Goal: Task Accomplishment & Management: Manage account settings

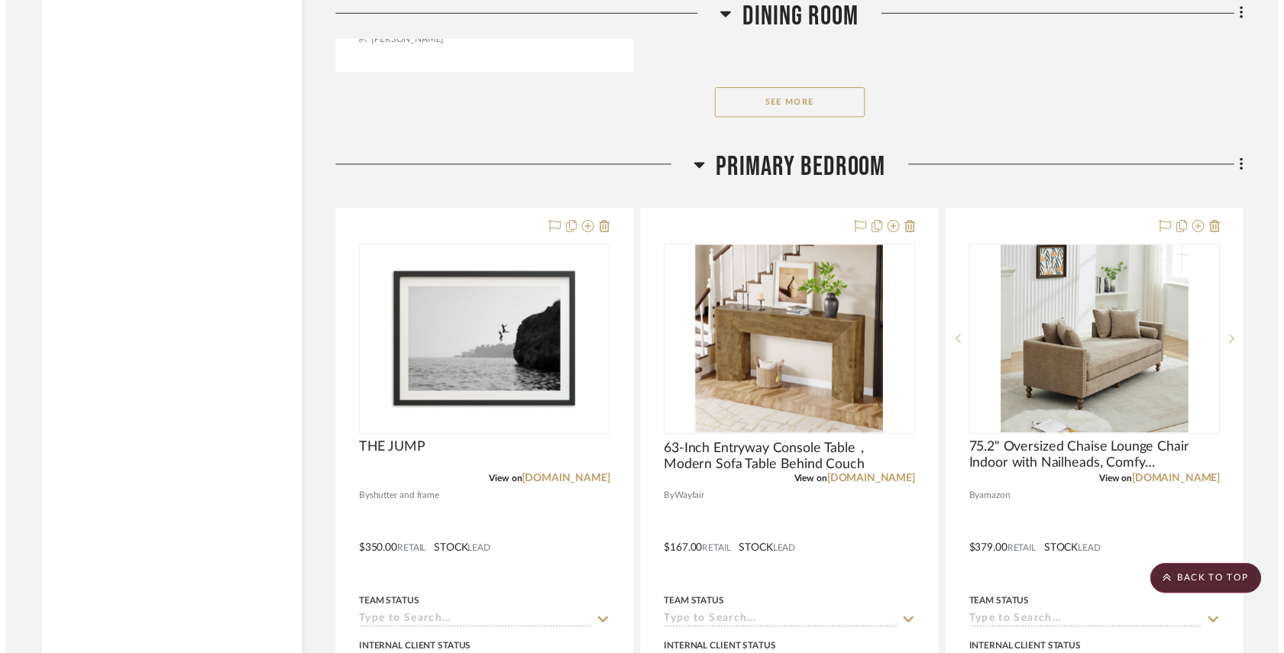
scroll to position [4664, 0]
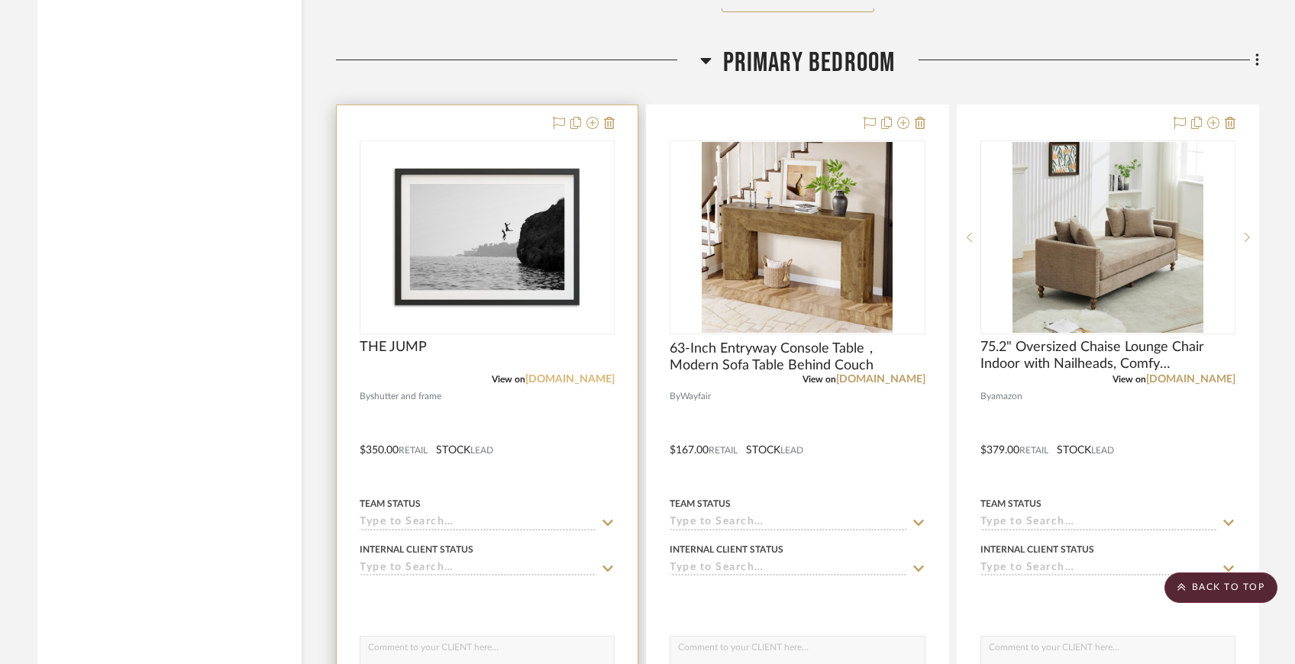
click at [550, 377] on link "[DOMAIN_NAME]" at bounding box center [569, 379] width 89 height 11
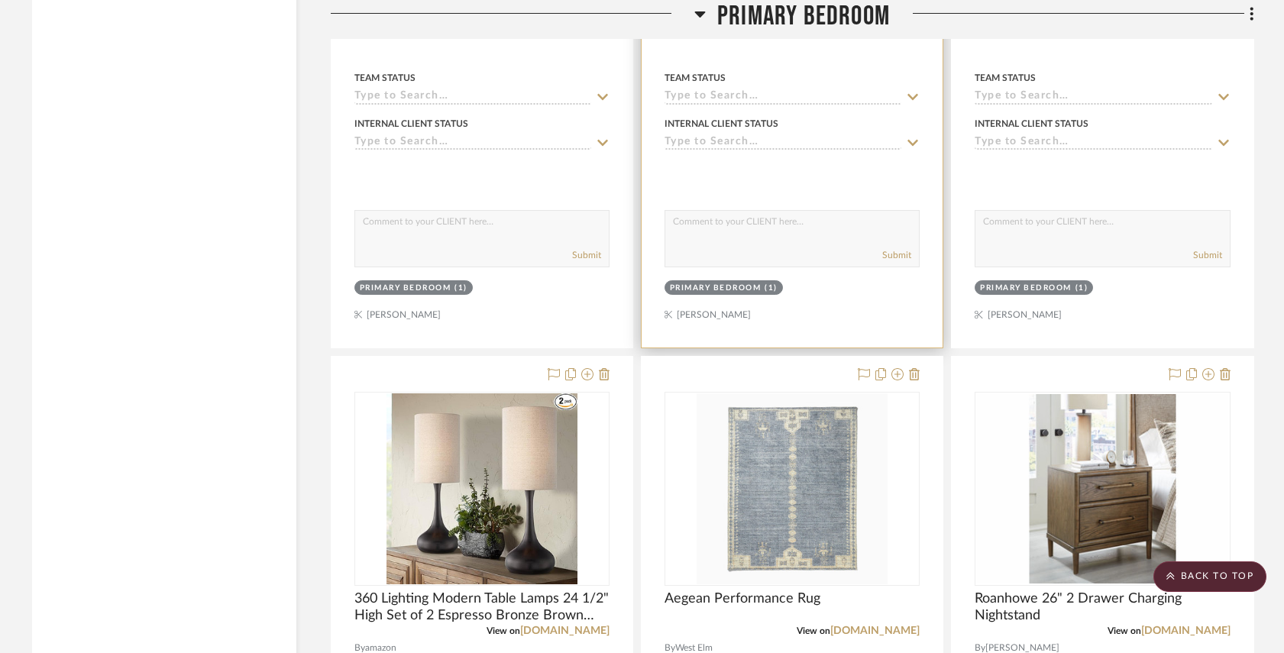
scroll to position [5097, 0]
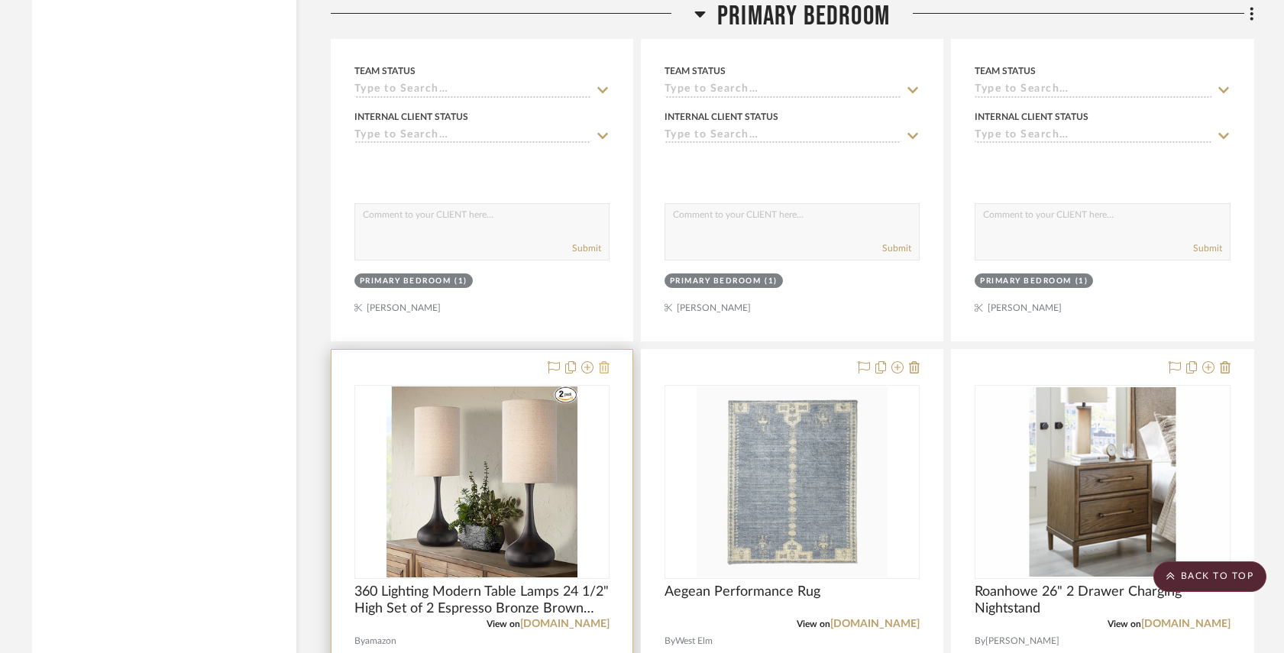
click at [608, 363] on icon at bounding box center [604, 367] width 11 height 12
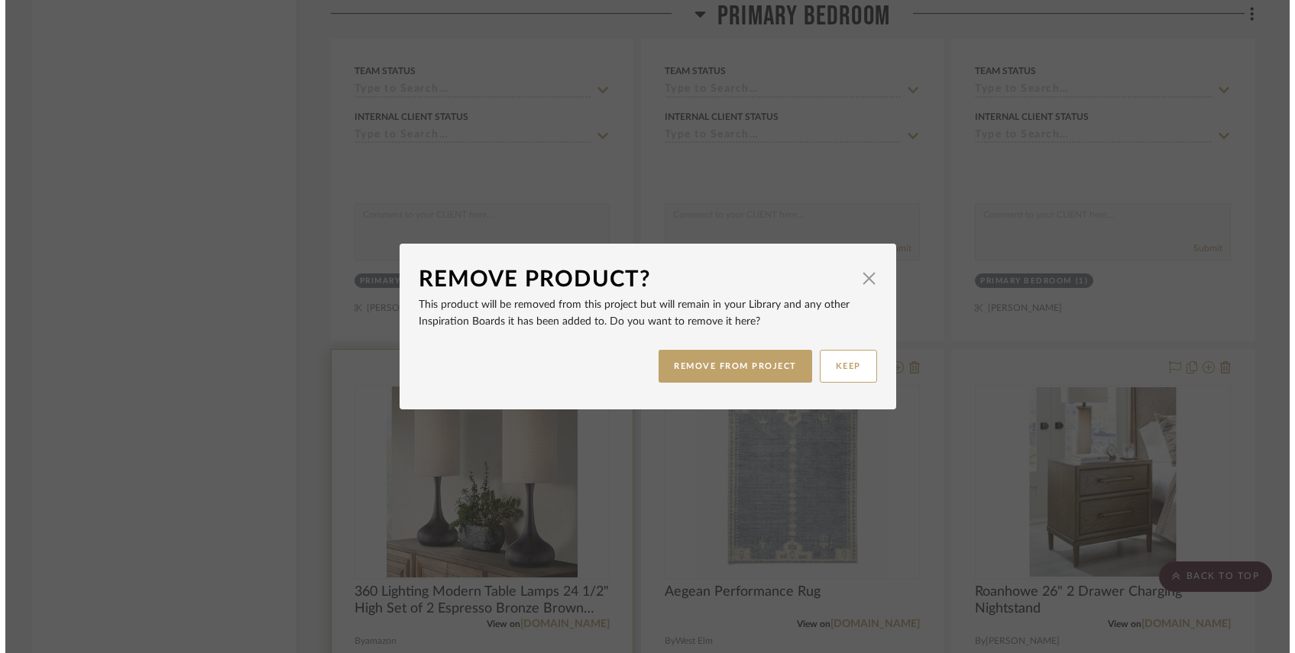
scroll to position [0, 0]
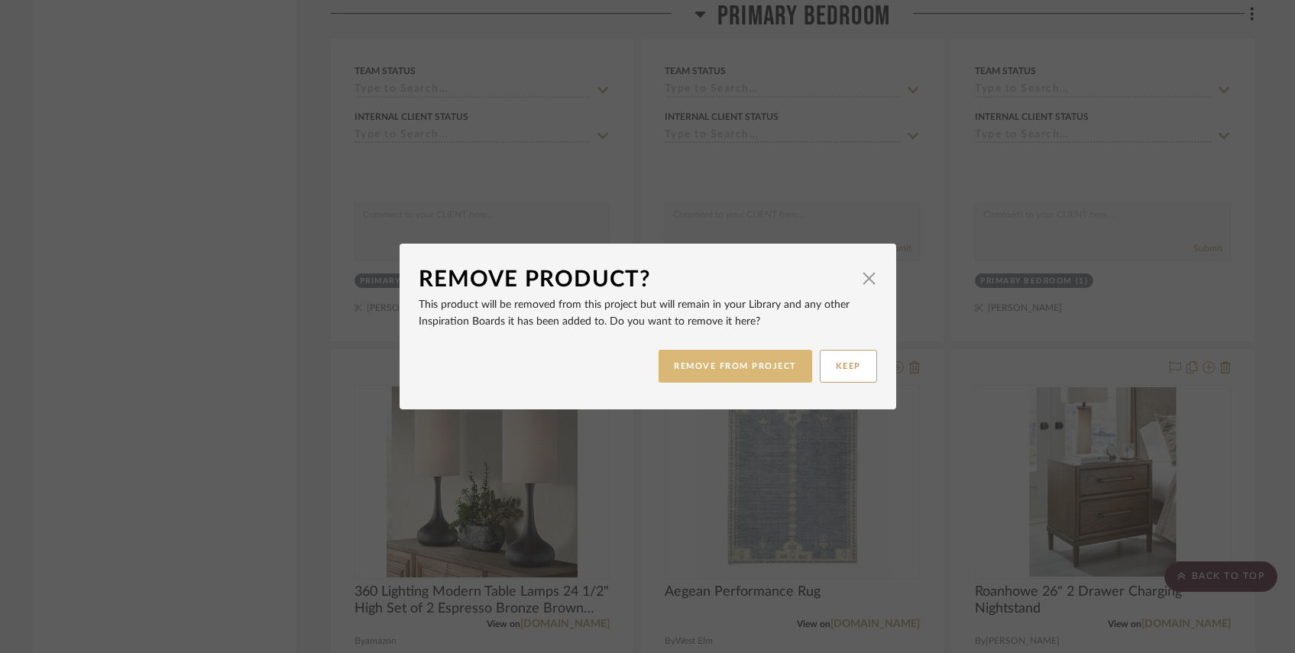
click at [786, 363] on button "REMOVE FROM PROJECT" at bounding box center [735, 366] width 154 height 33
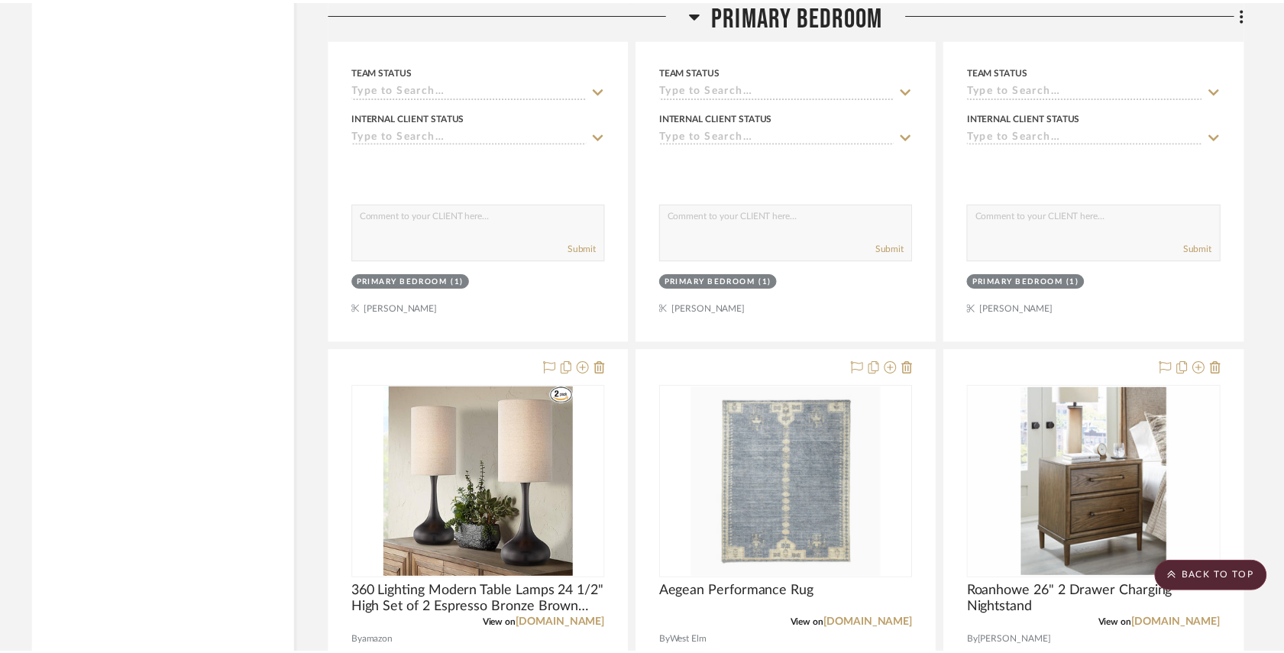
scroll to position [5097, 0]
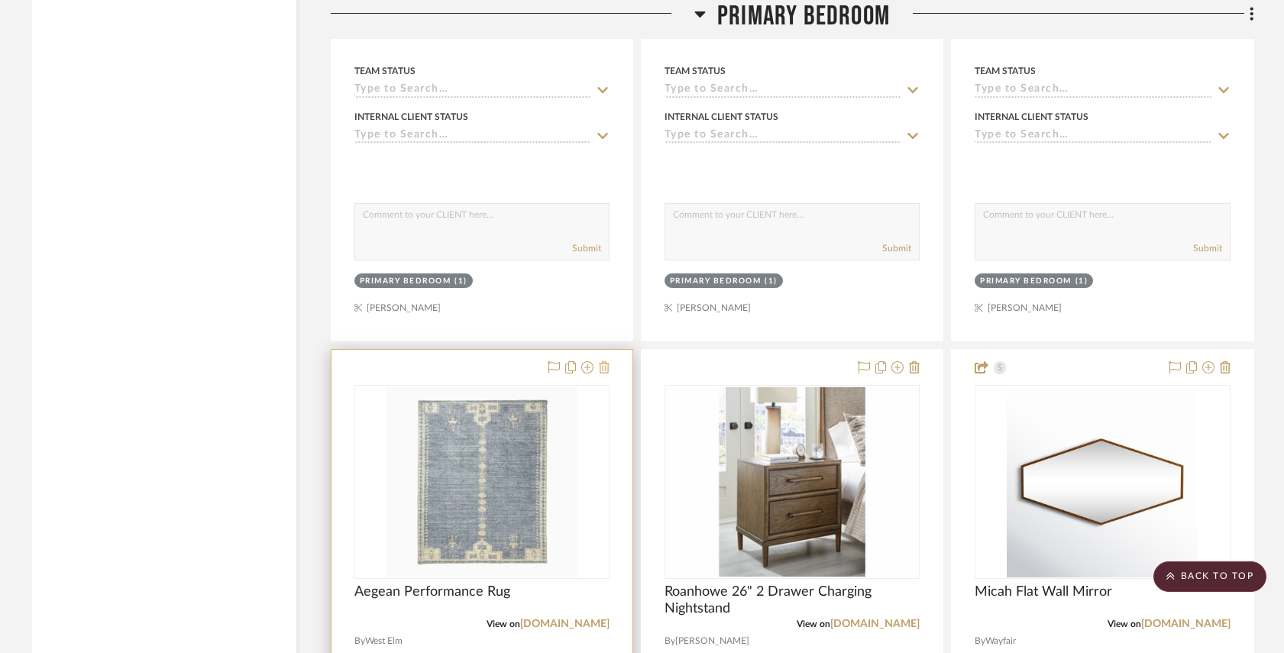
click at [607, 361] on icon at bounding box center [604, 367] width 11 height 12
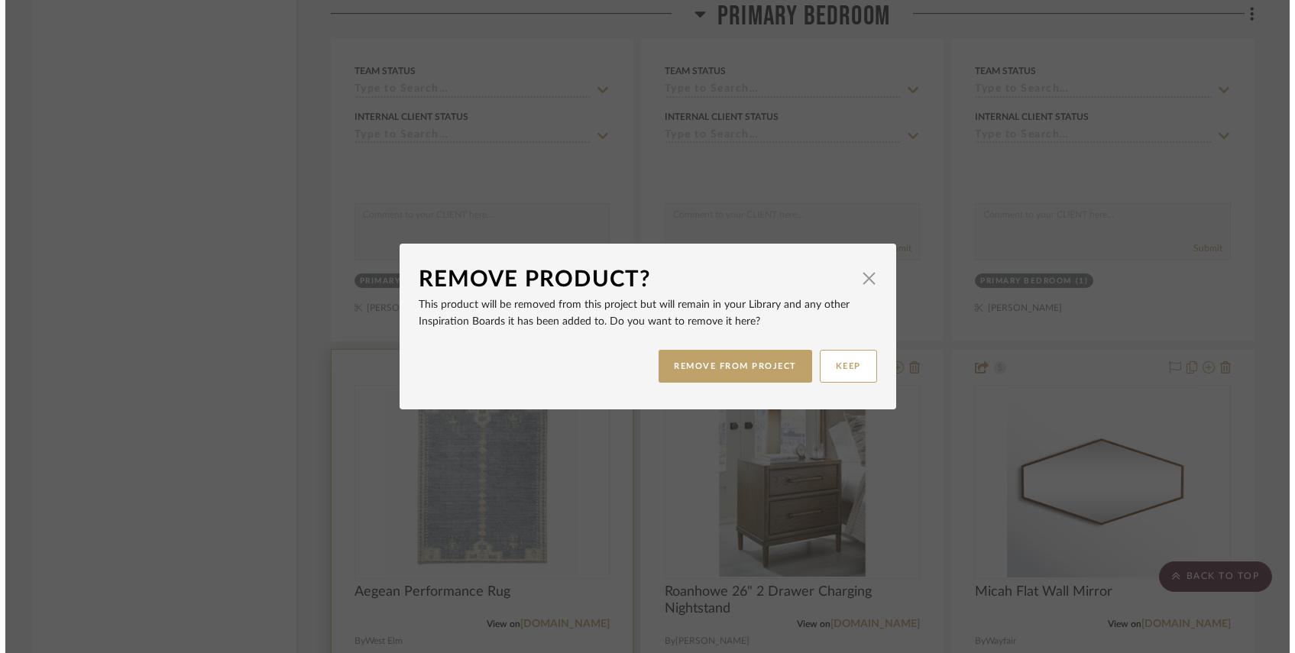
scroll to position [0, 0]
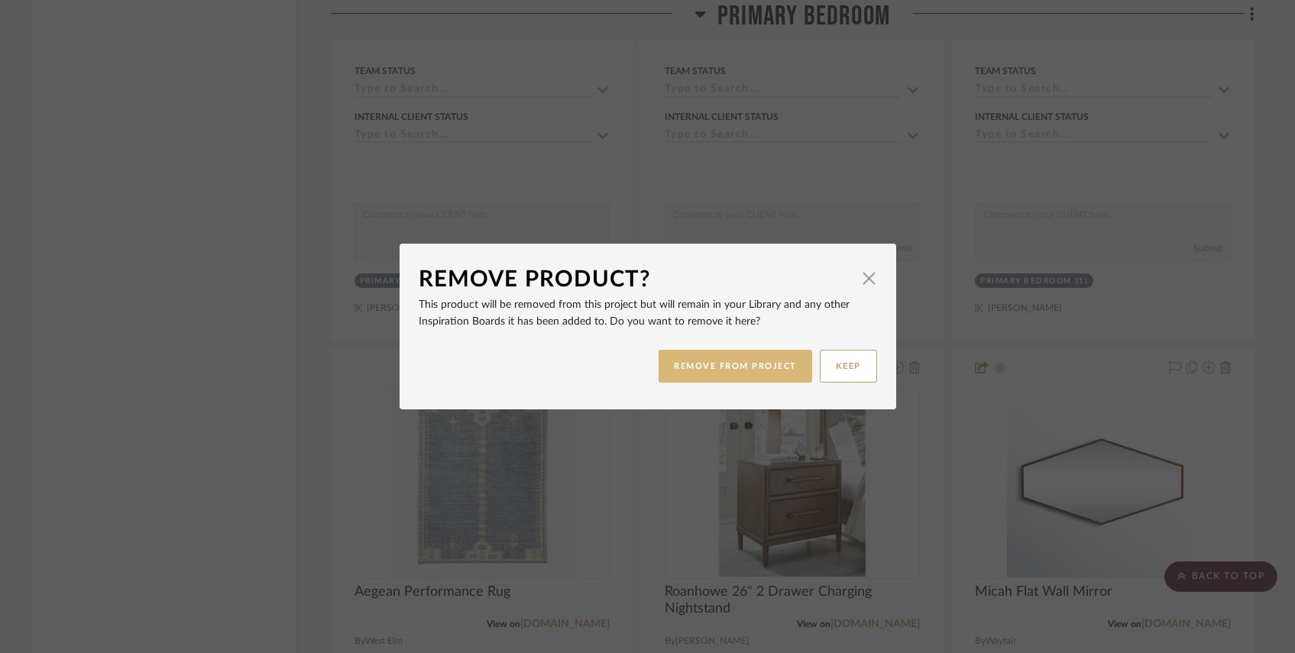
click at [684, 367] on button "REMOVE FROM PROJECT" at bounding box center [735, 366] width 154 height 33
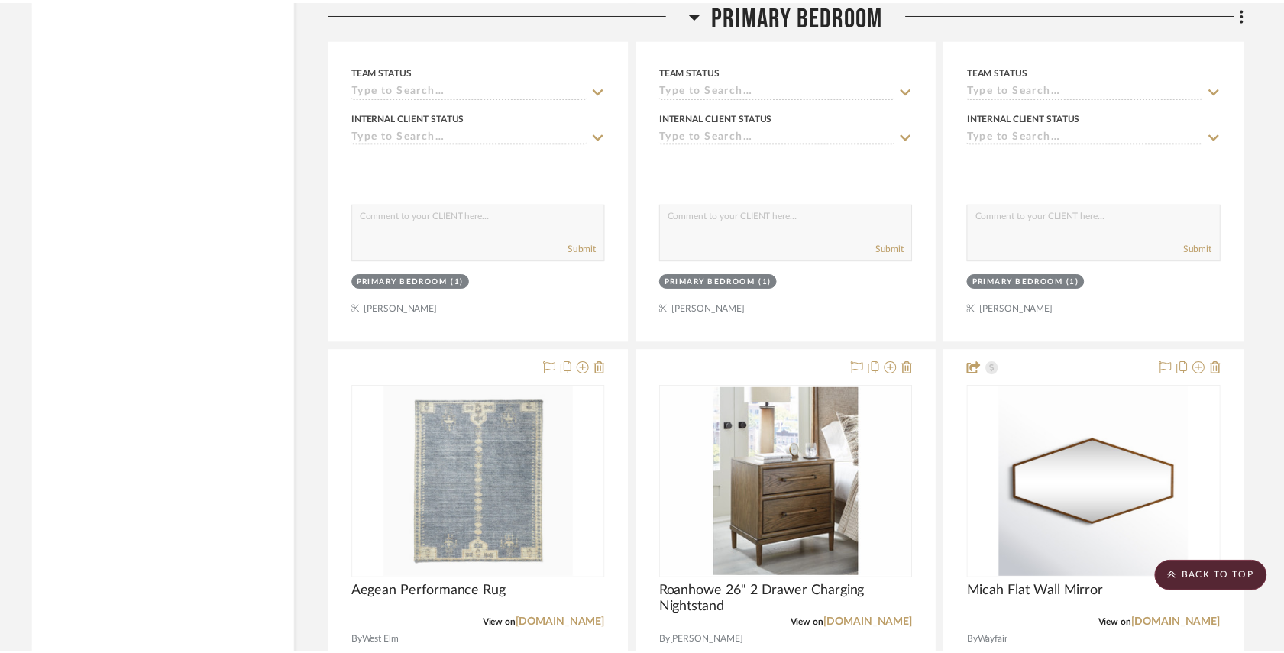
scroll to position [5097, 0]
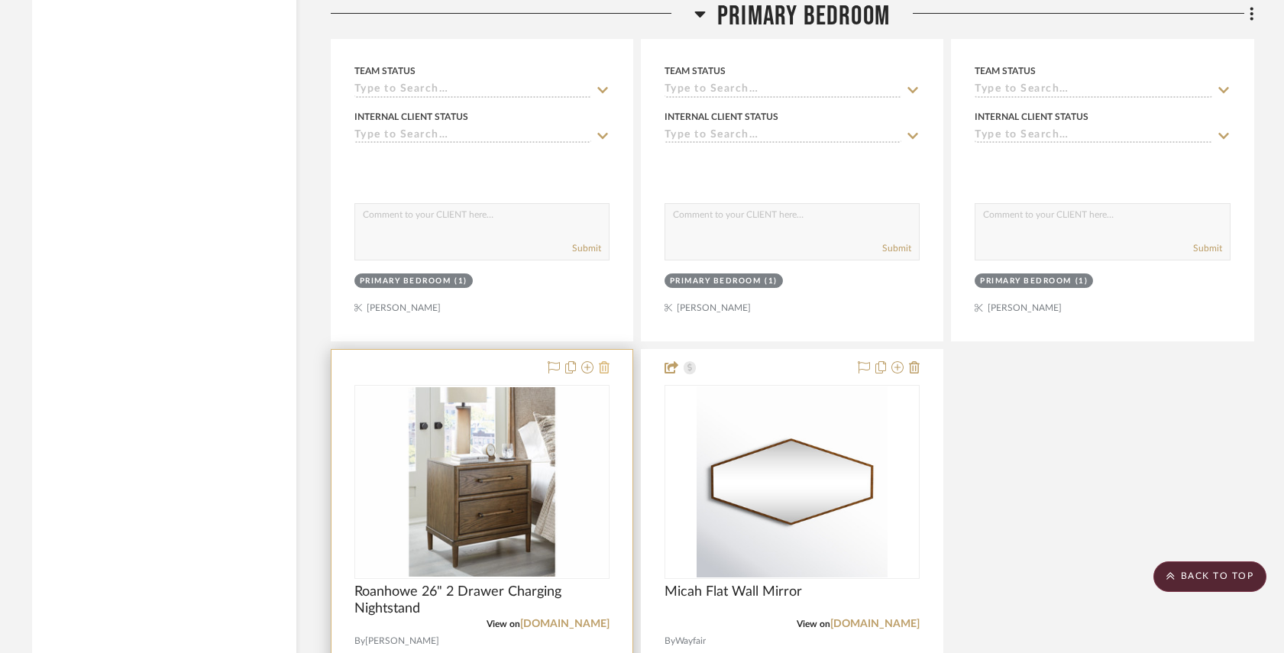
click at [608, 368] on icon at bounding box center [604, 367] width 11 height 12
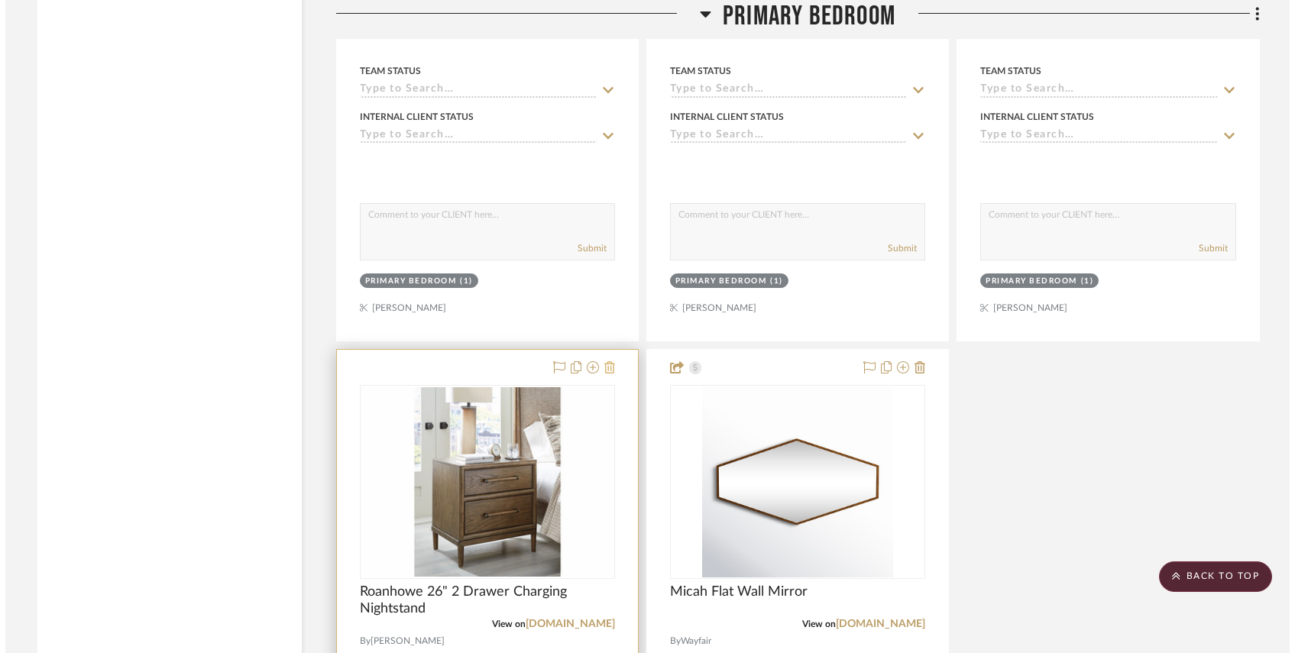
scroll to position [0, 0]
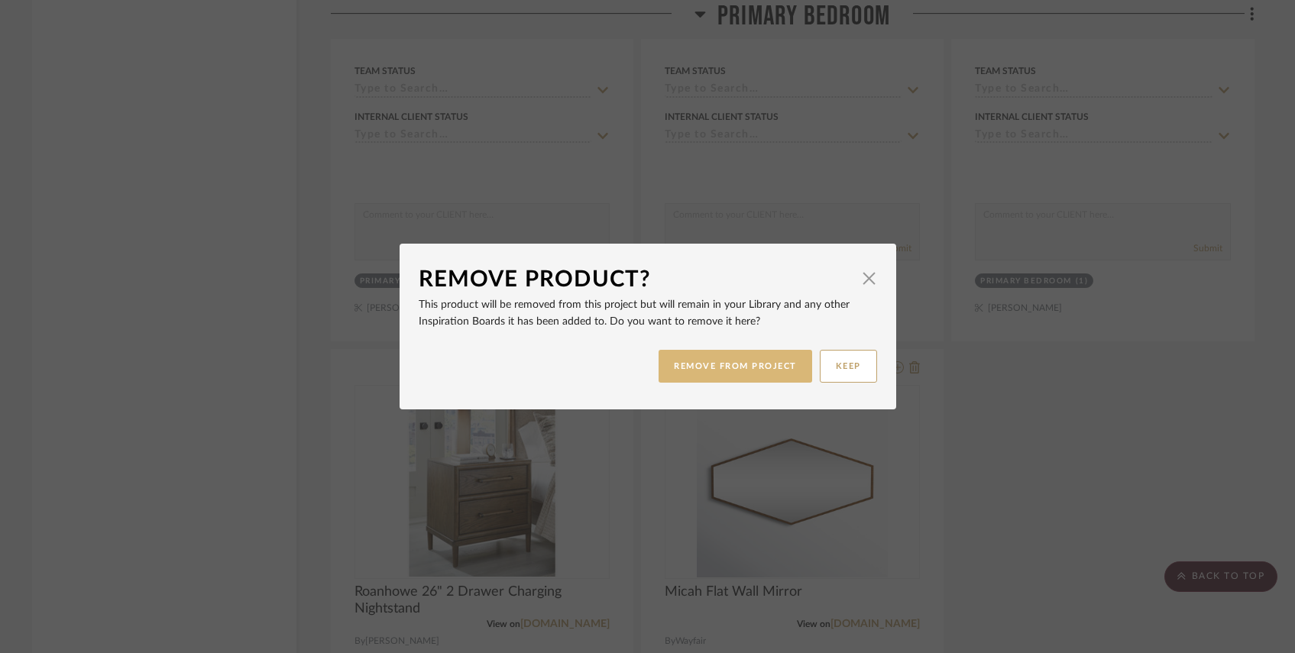
click at [697, 378] on button "REMOVE FROM PROJECT" at bounding box center [735, 366] width 154 height 33
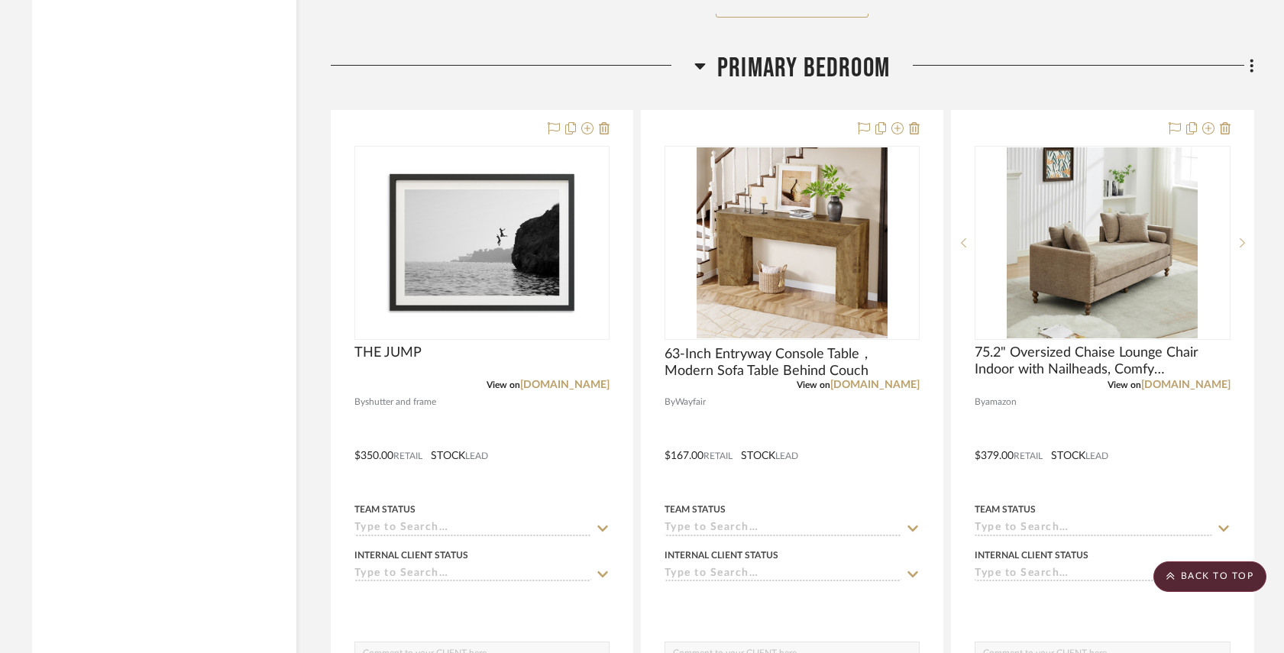
scroll to position [4647, 0]
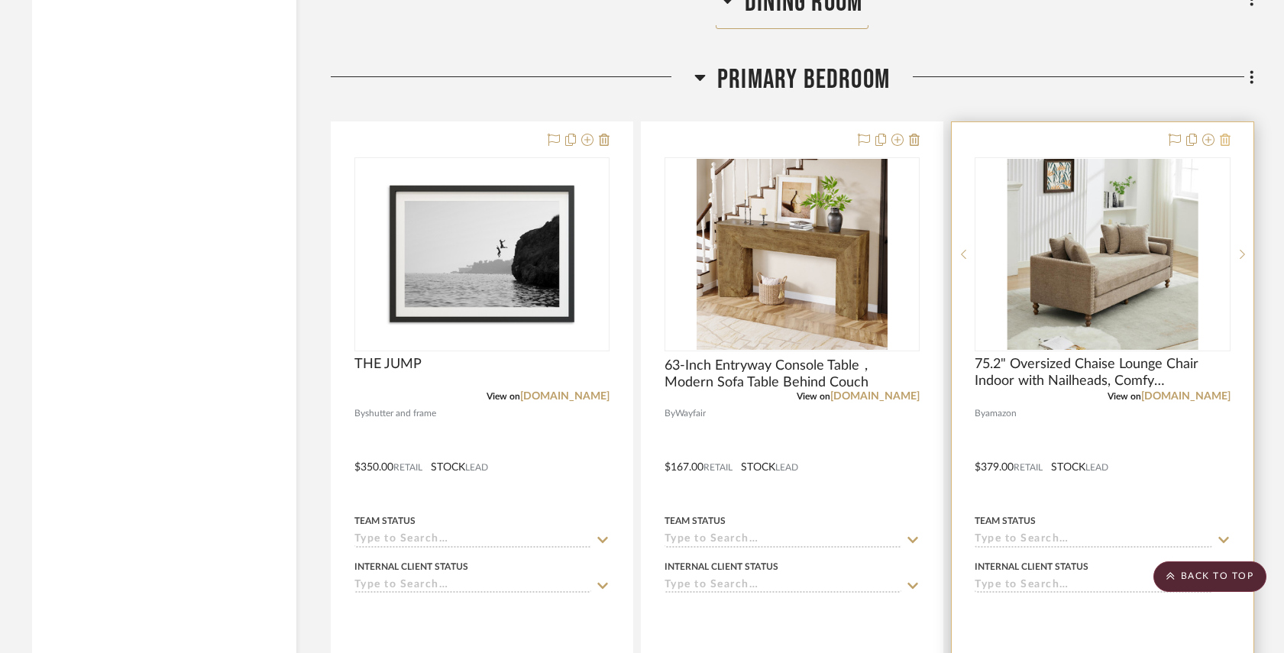
click at [1225, 134] on icon at bounding box center [1225, 140] width 11 height 12
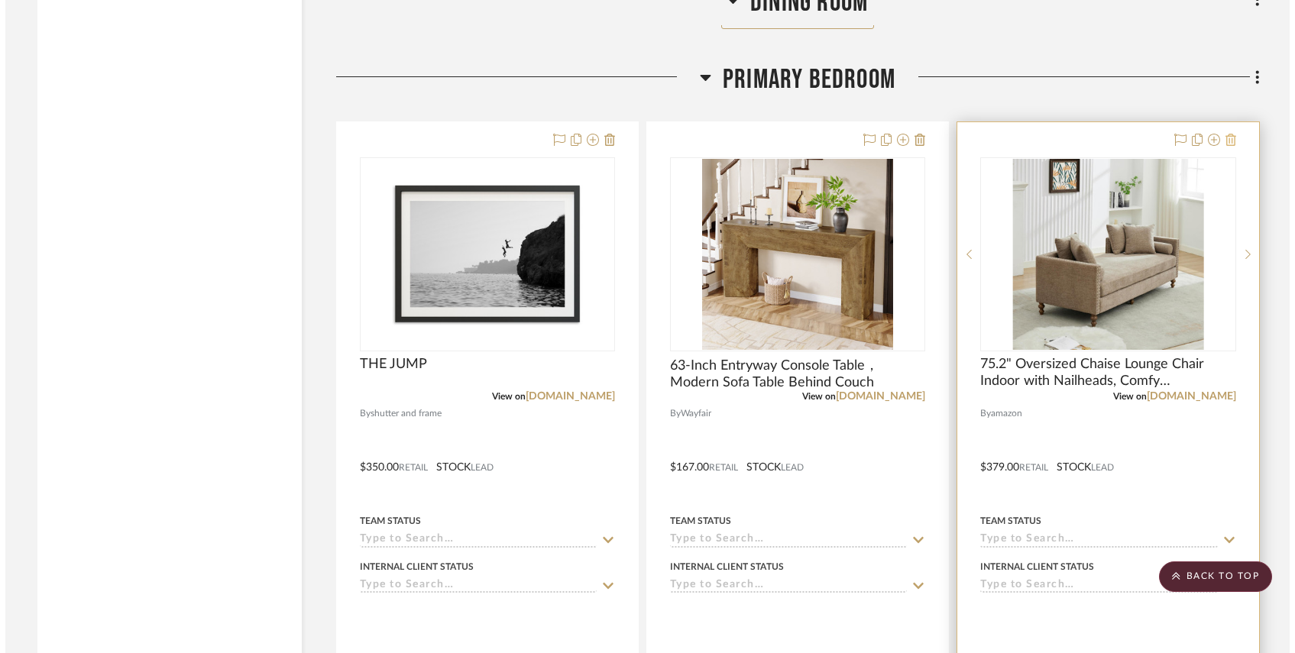
scroll to position [0, 0]
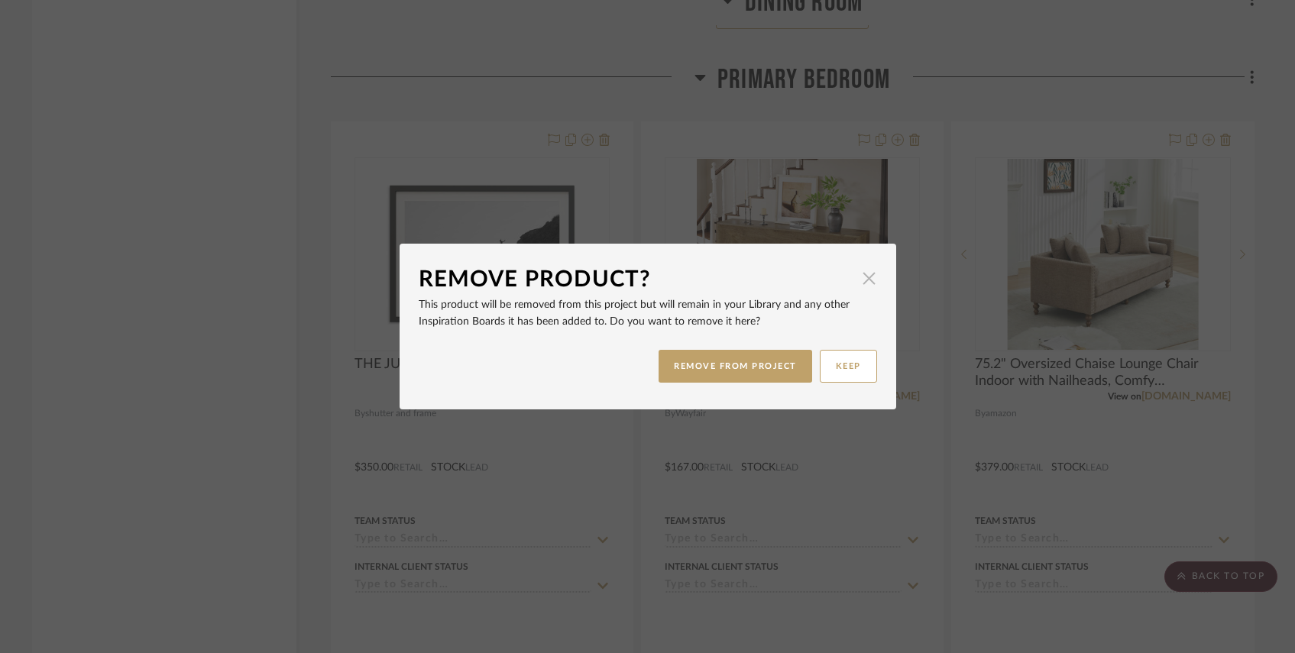
click at [863, 277] on span "button" at bounding box center [869, 278] width 31 height 31
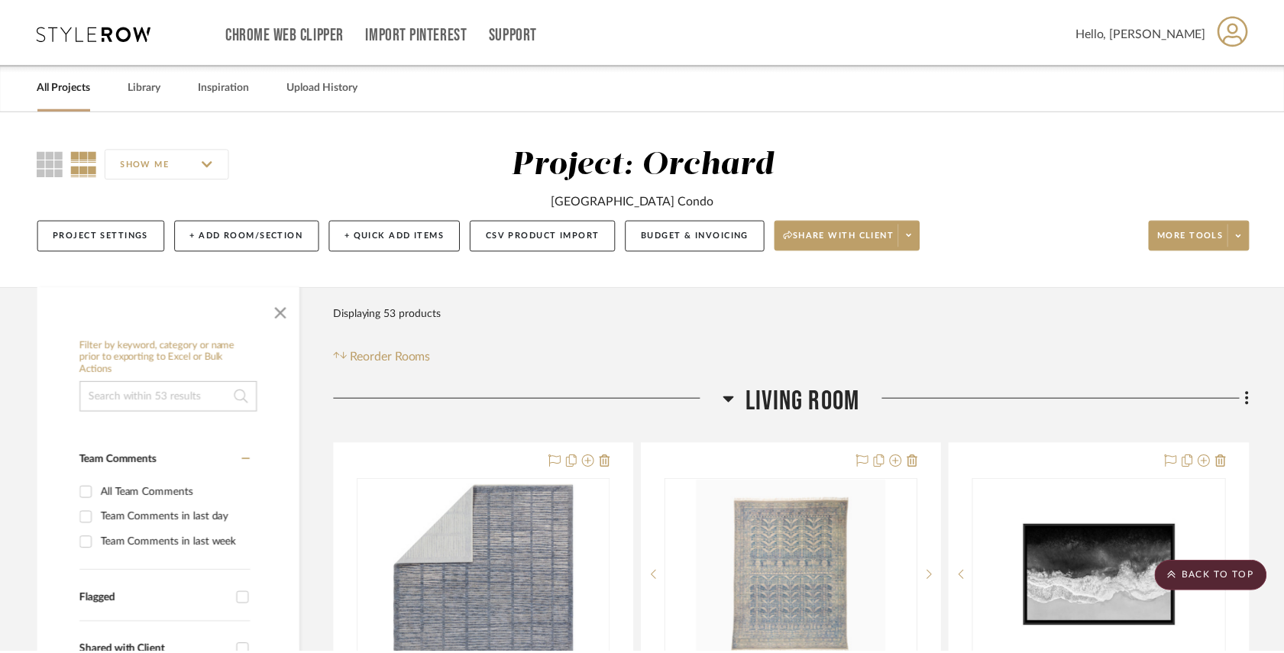
scroll to position [4647, 0]
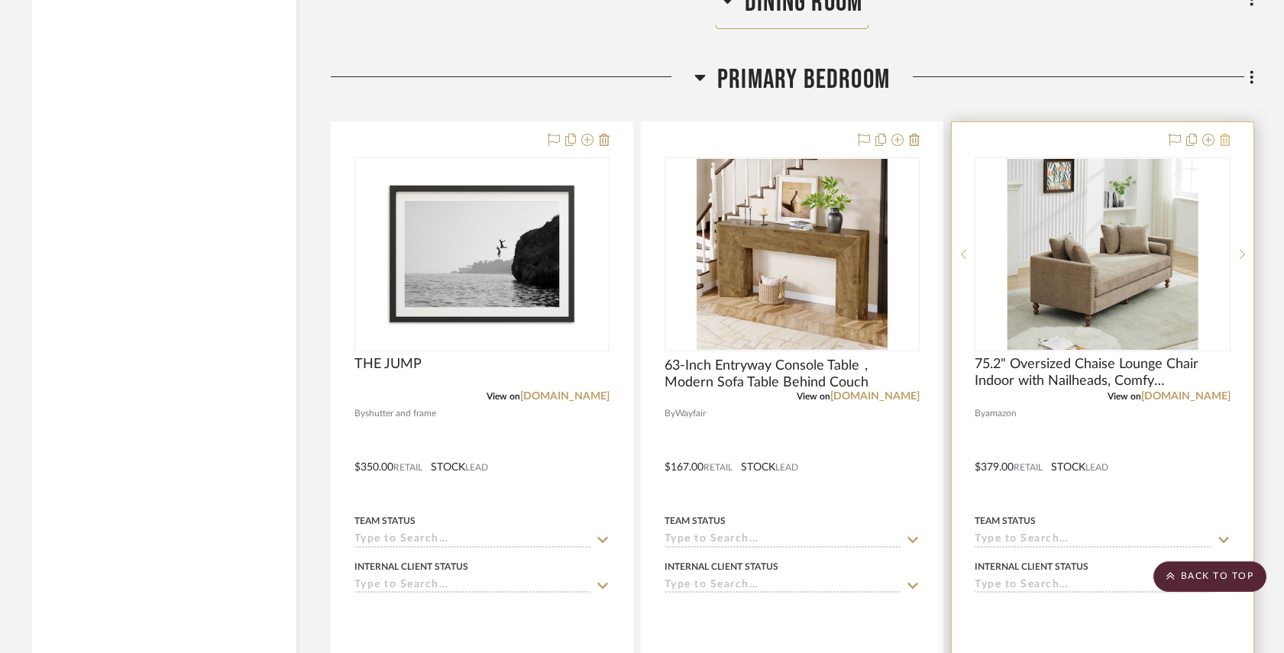
click at [1222, 134] on icon at bounding box center [1225, 140] width 11 height 12
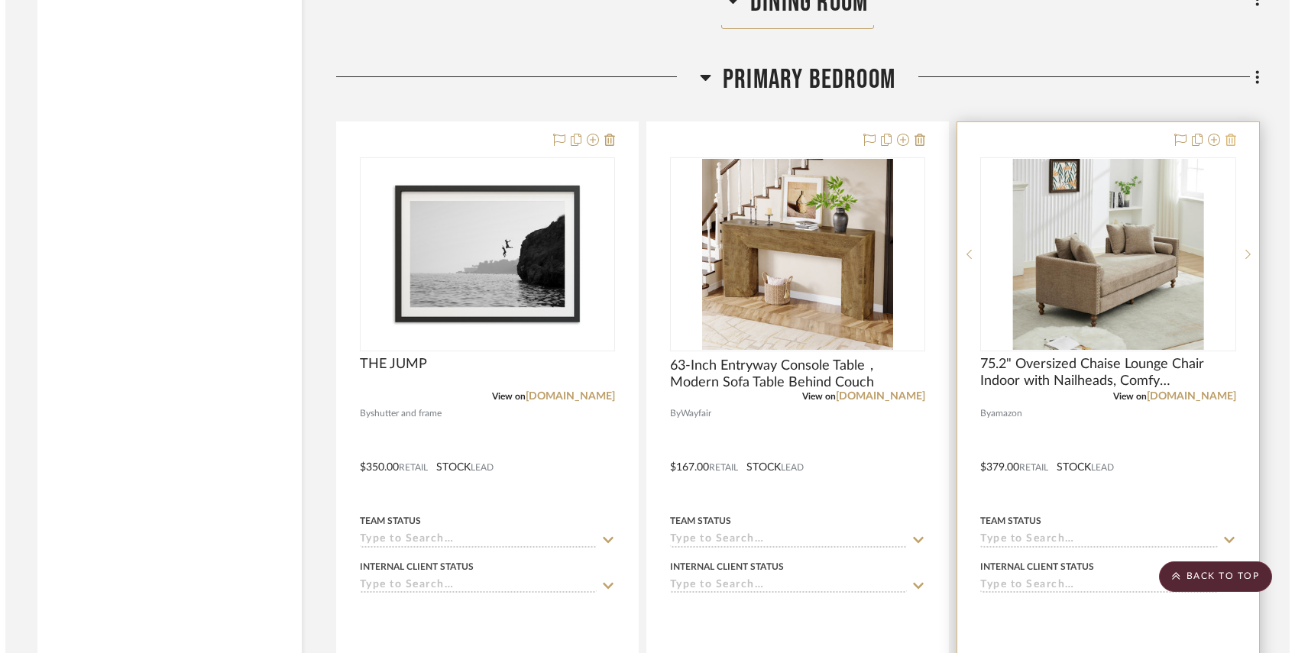
scroll to position [0, 0]
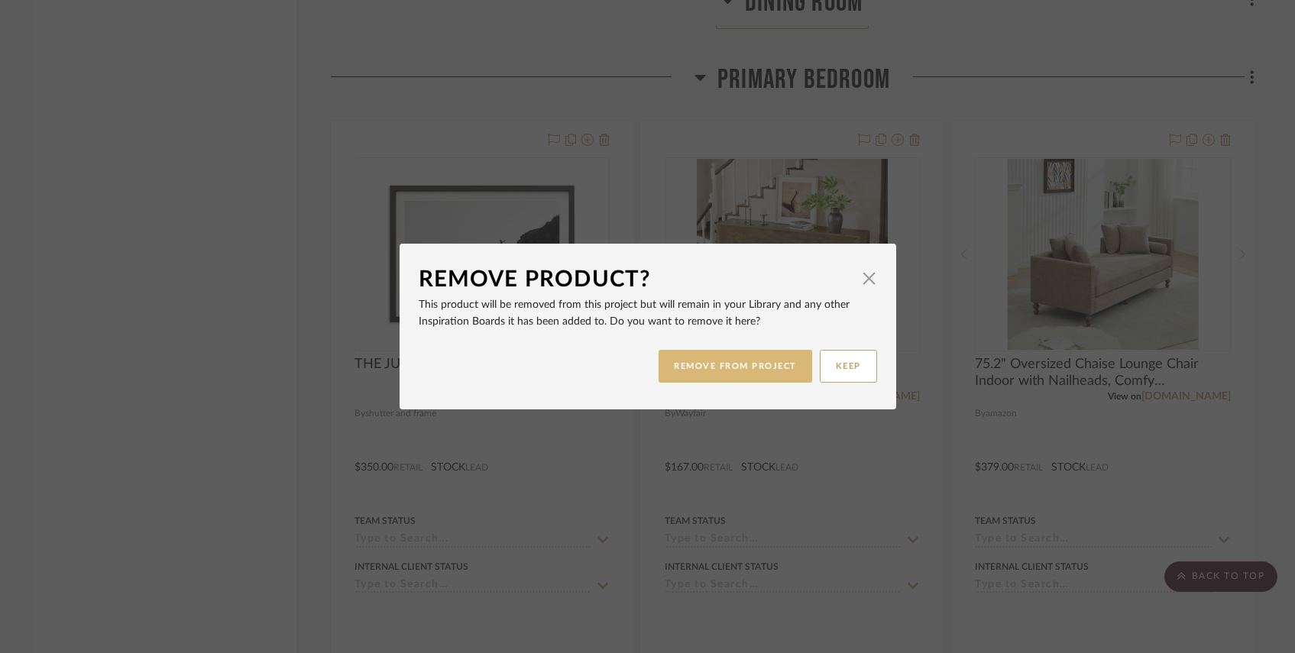
click at [755, 352] on button "REMOVE FROM PROJECT" at bounding box center [735, 366] width 154 height 33
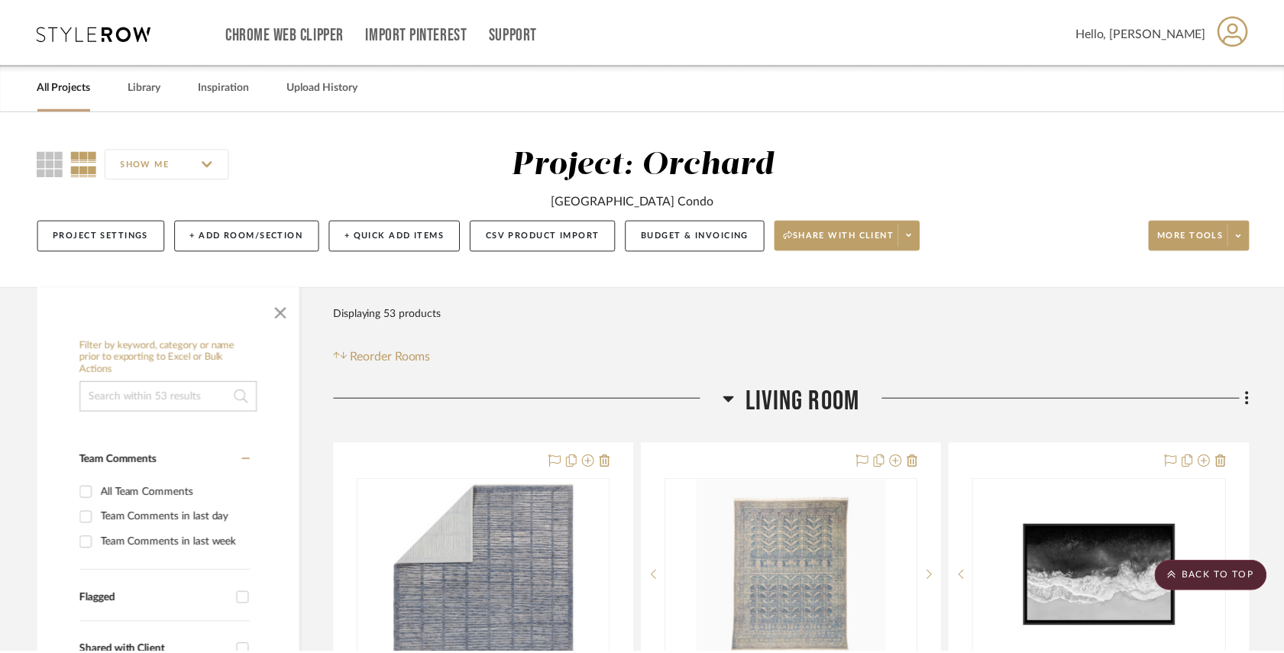
scroll to position [4647, 0]
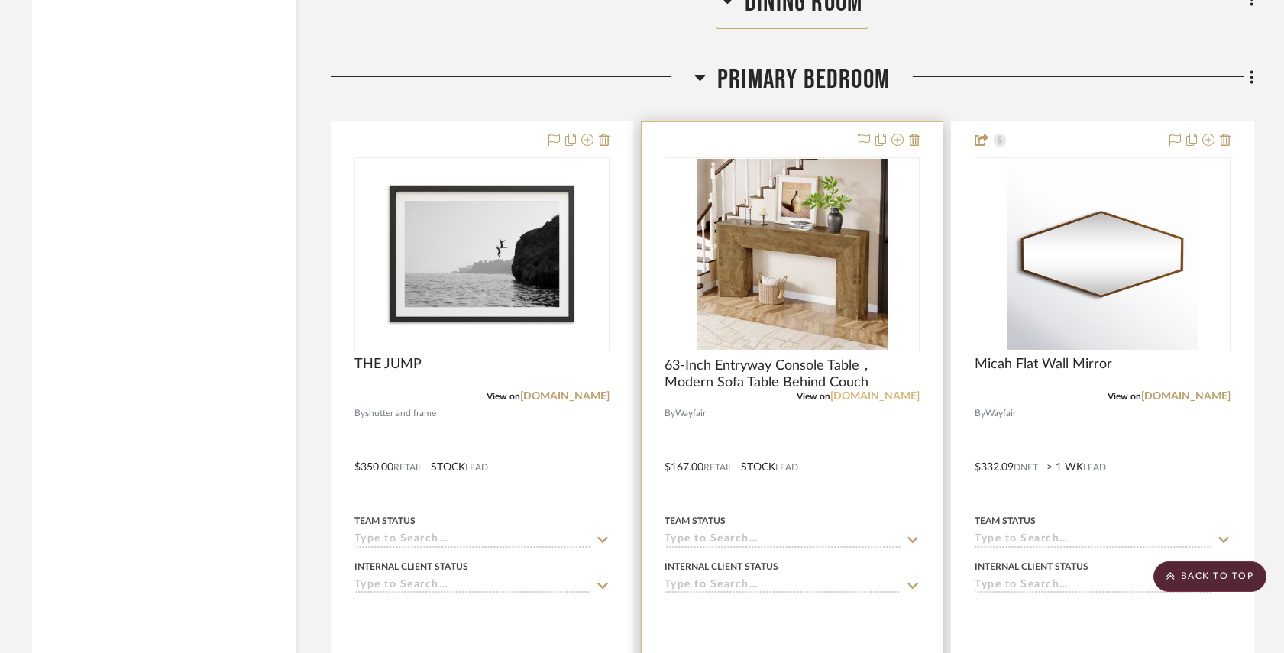
click at [884, 391] on link "[DOMAIN_NAME]" at bounding box center [874, 396] width 89 height 11
